Goal: Task Accomplishment & Management: Manage account settings

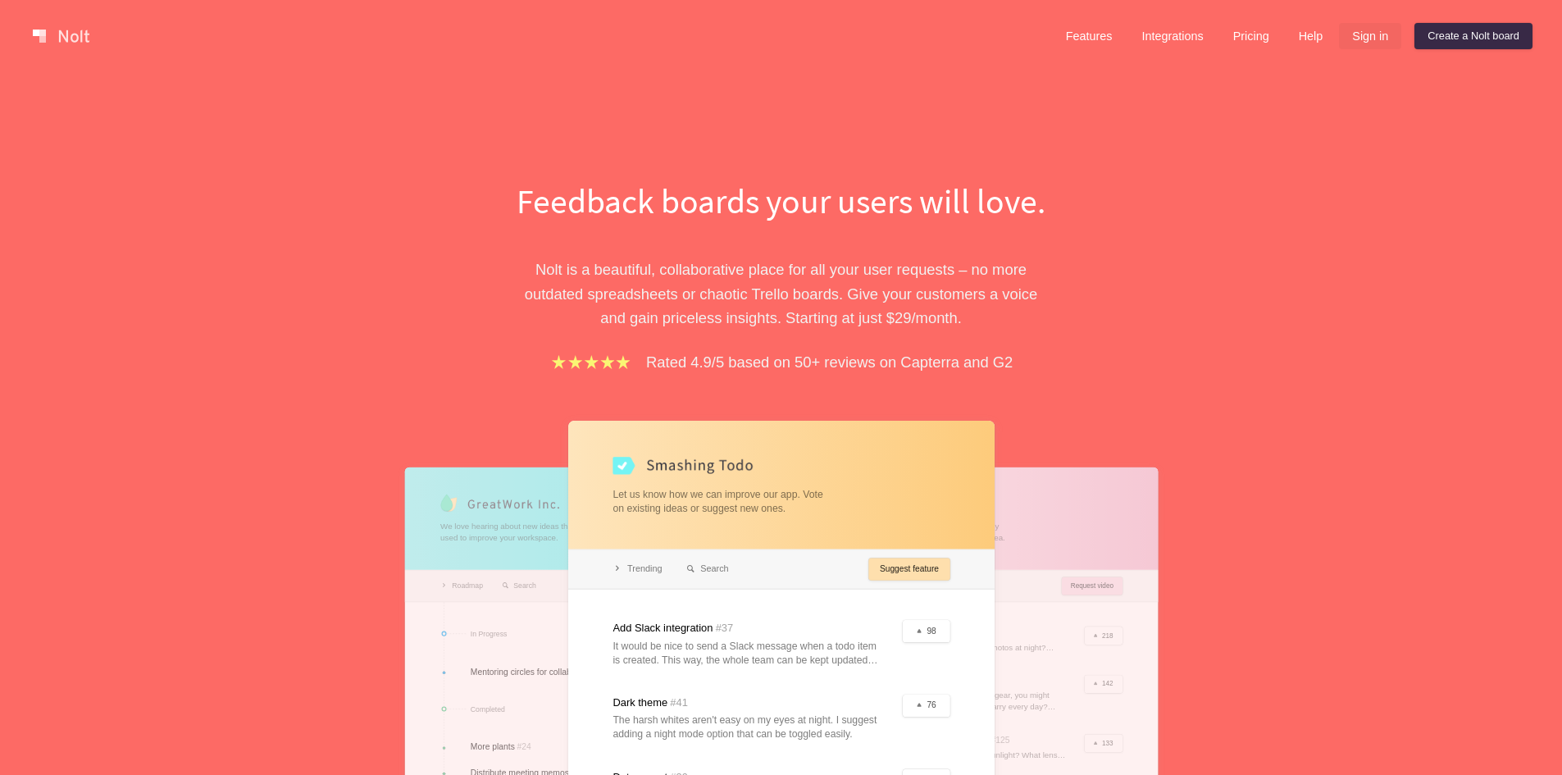
click at [1371, 39] on link "Sign in" at bounding box center [1370, 36] width 62 height 26
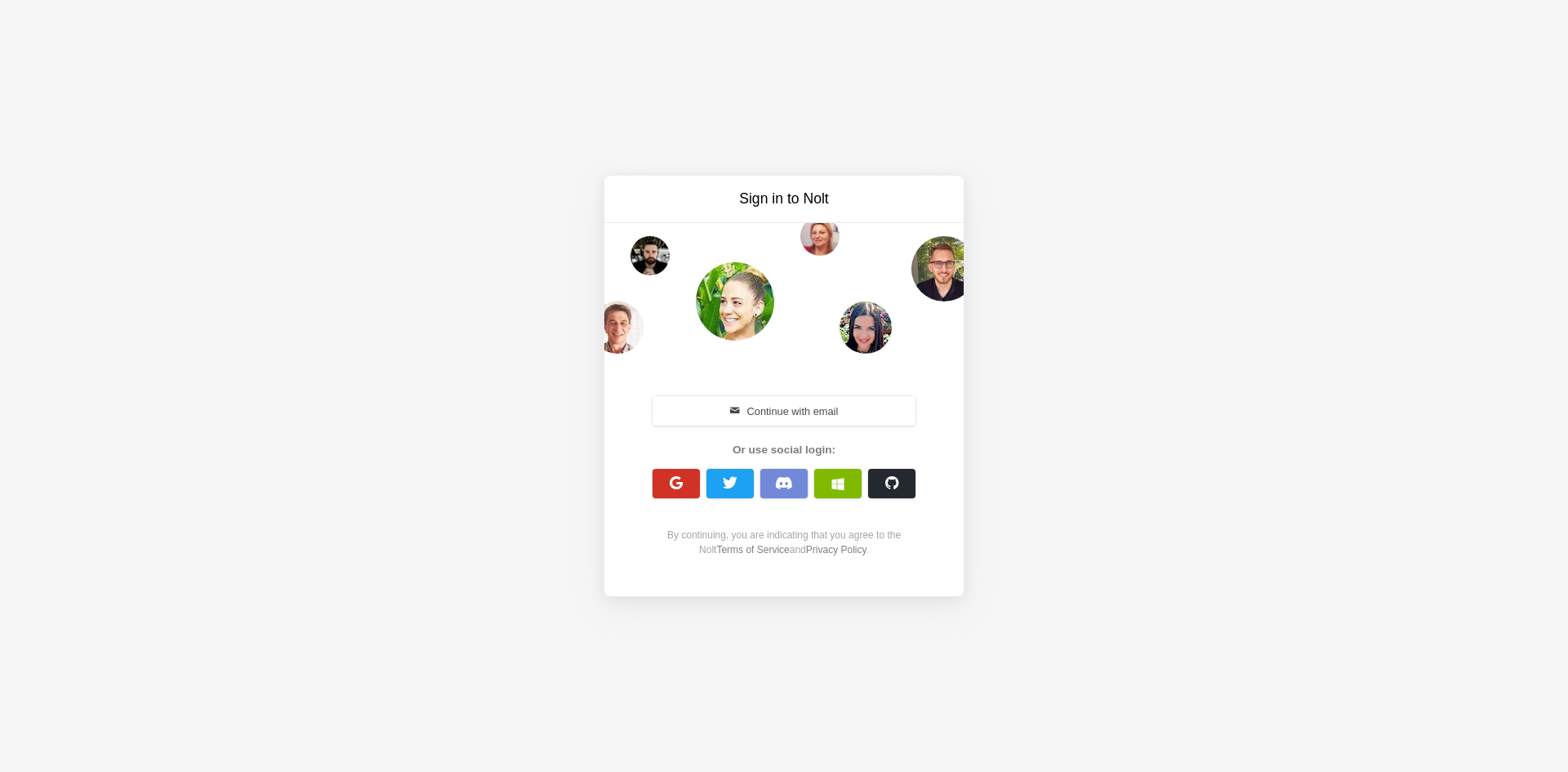
click at [685, 491] on button "button" at bounding box center [676, 484] width 48 height 30
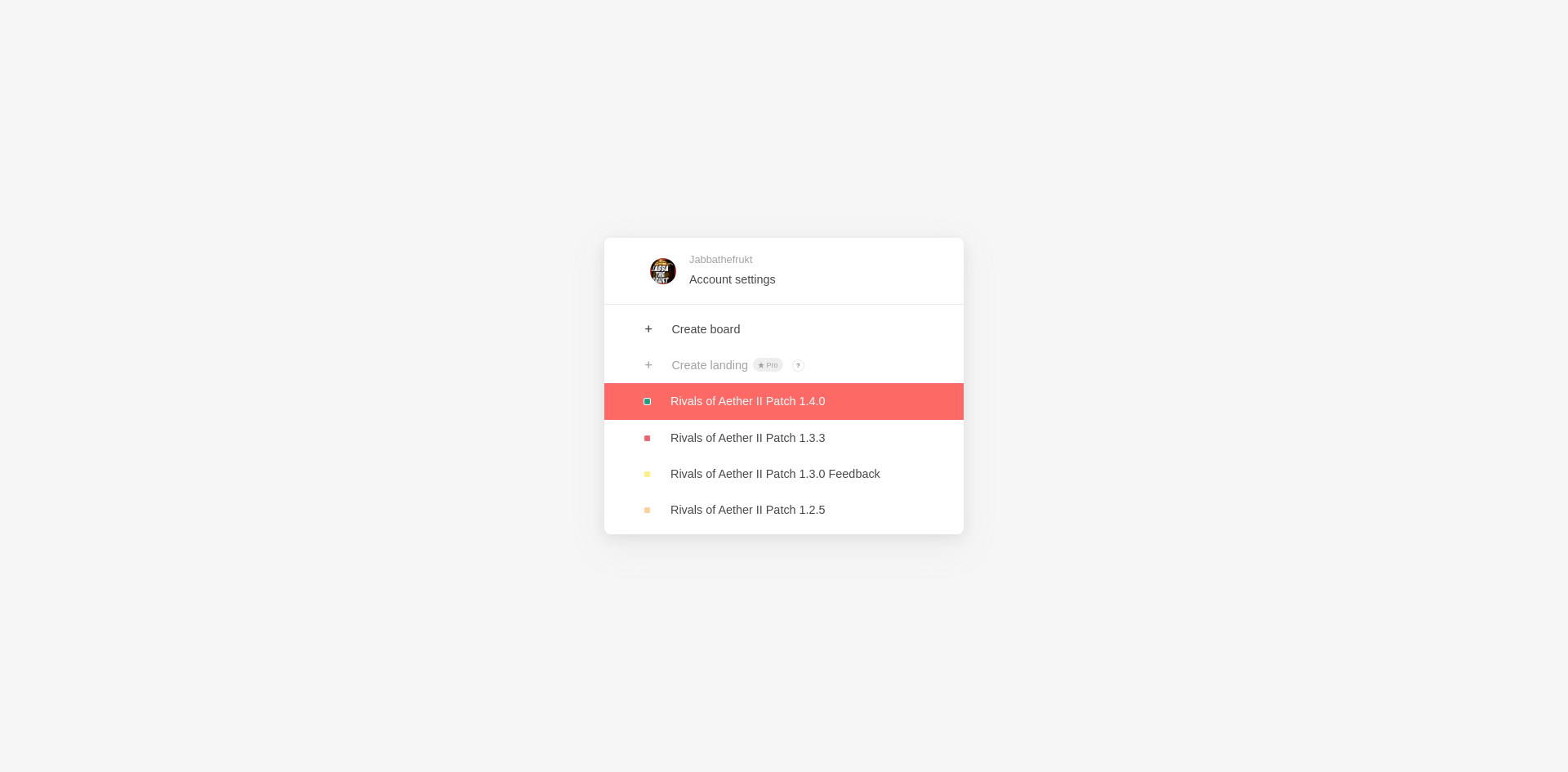
click at [738, 391] on link at bounding box center [784, 401] width 360 height 36
